Goal: Transaction & Acquisition: Purchase product/service

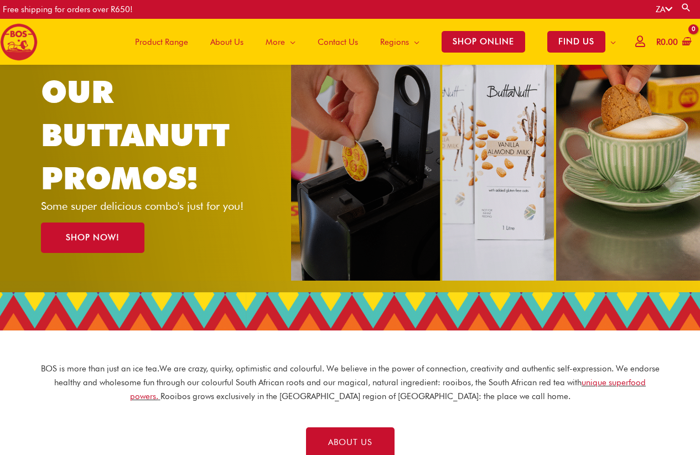
scroll to position [55, 0]
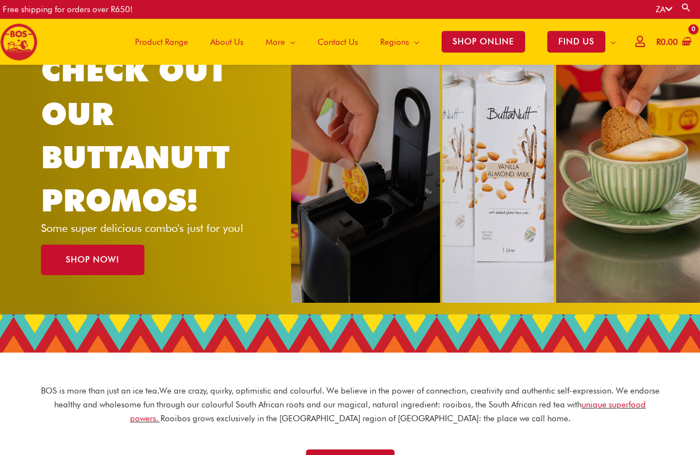
click at [163, 45] on span "Product Range" at bounding box center [161, 41] width 53 height 33
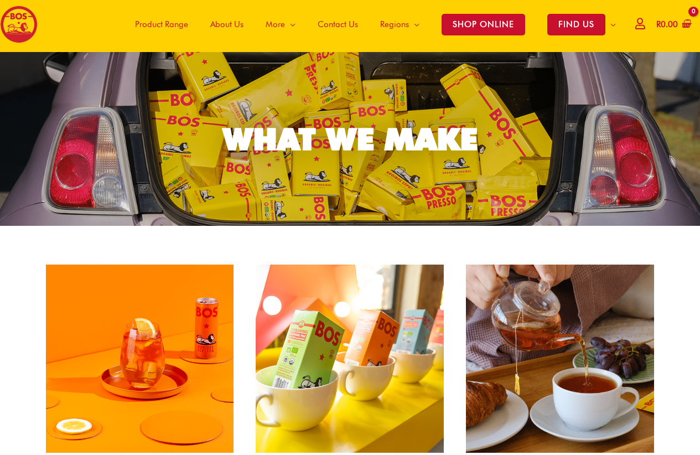
scroll to position [3, 0]
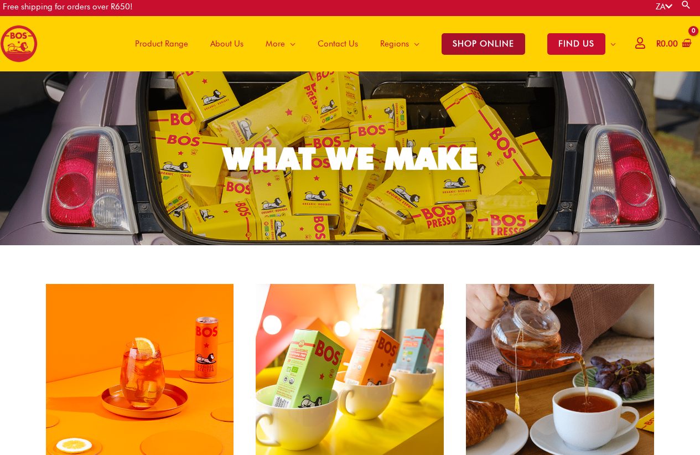
click at [458, 48] on span "SHOP ONLINE" at bounding box center [484, 44] width 84 height 22
click at [458, 47] on span "SHOP ONLINE" at bounding box center [484, 44] width 84 height 22
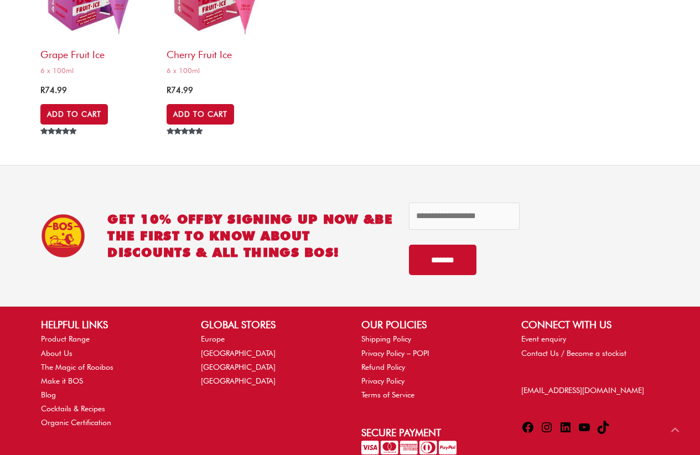
scroll to position [4870, 0]
